Goal: Transaction & Acquisition: Purchase product/service

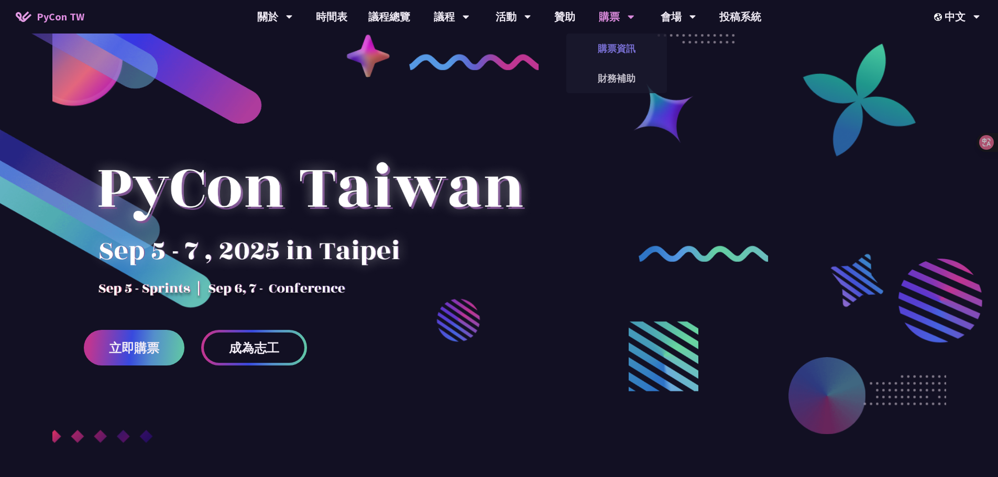
click at [614, 45] on link "購票資訊" at bounding box center [616, 48] width 101 height 25
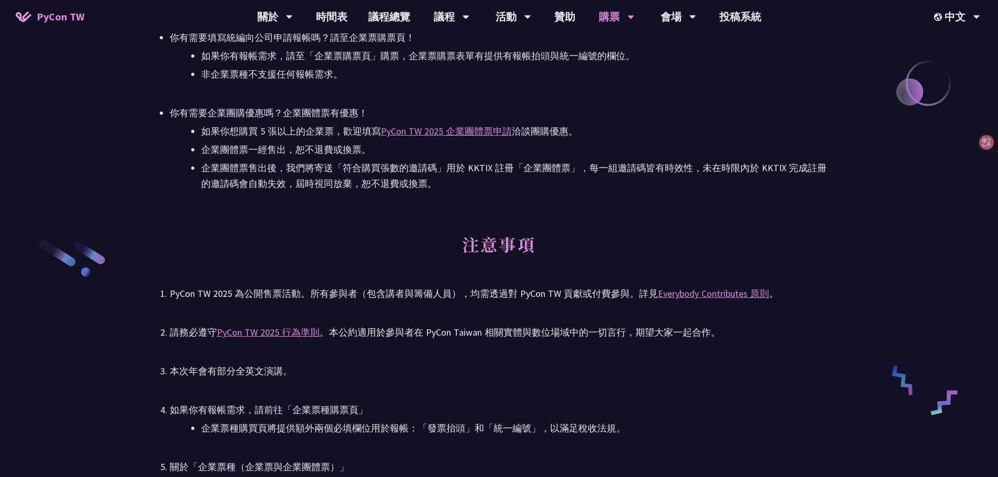
scroll to position [1519, 0]
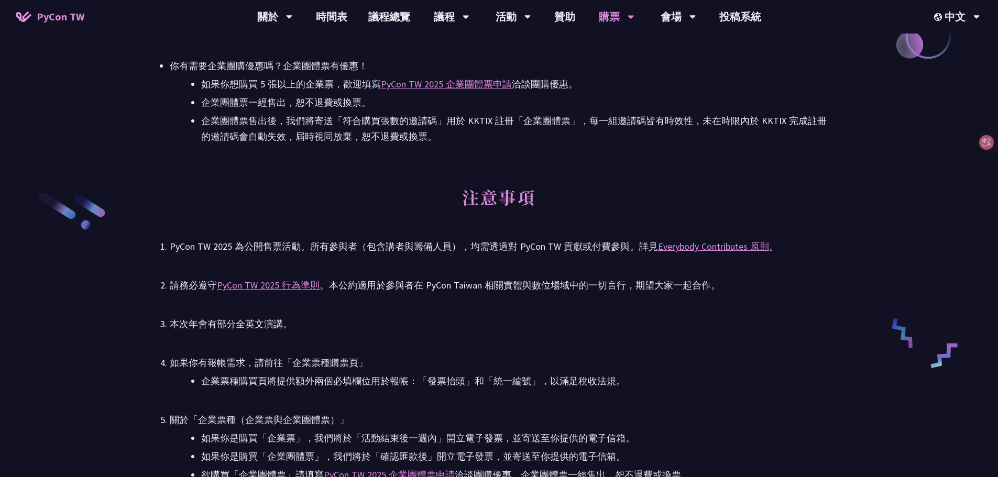
drag, startPoint x: 945, startPoint y: 208, endPoint x: 936, endPoint y: 205, distance: 9.3
